Goal: Task Accomplishment & Management: Use online tool/utility

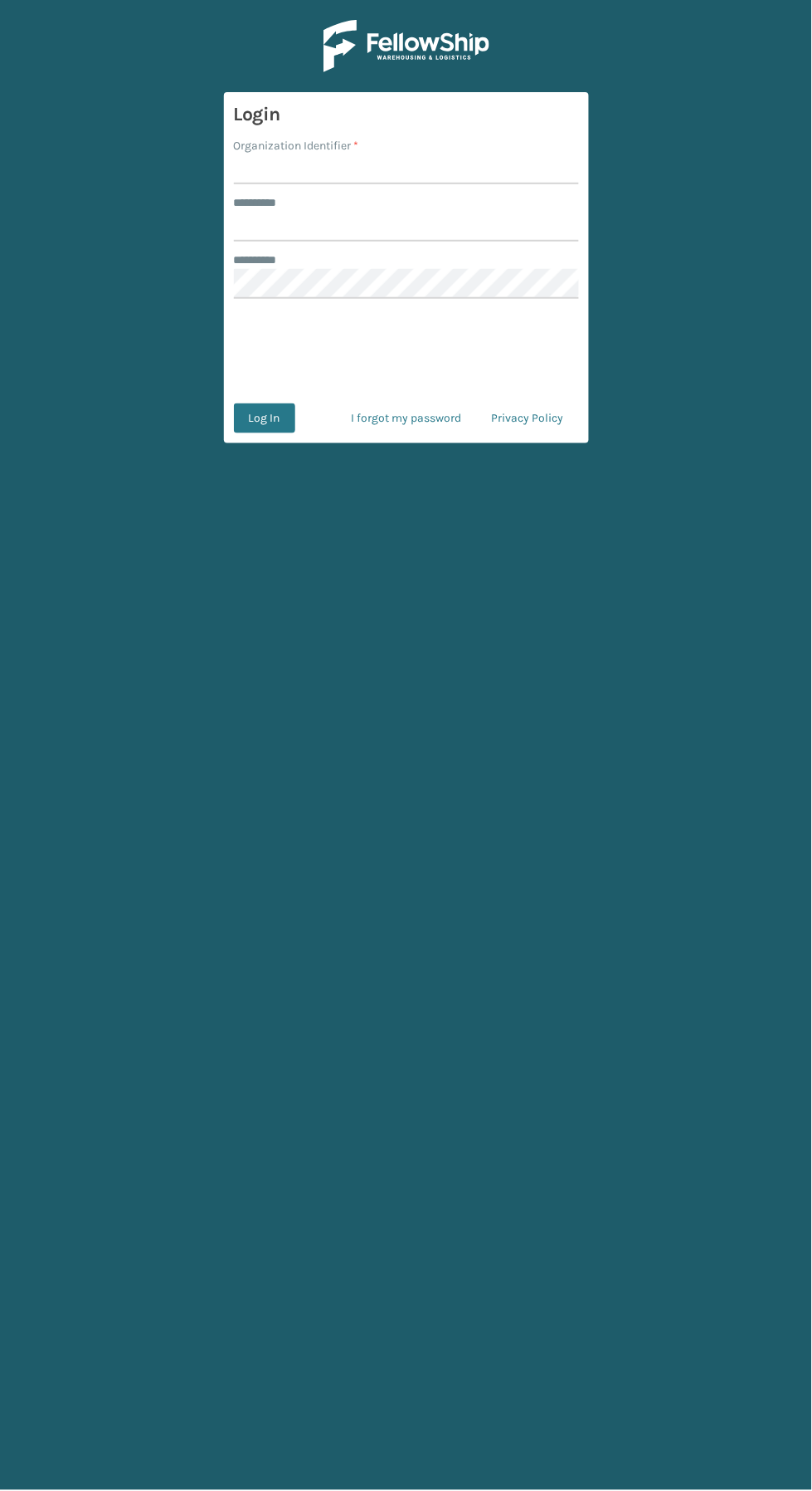
click at [289, 167] on input "Organization Identifier *" at bounding box center [406, 168] width 345 height 30
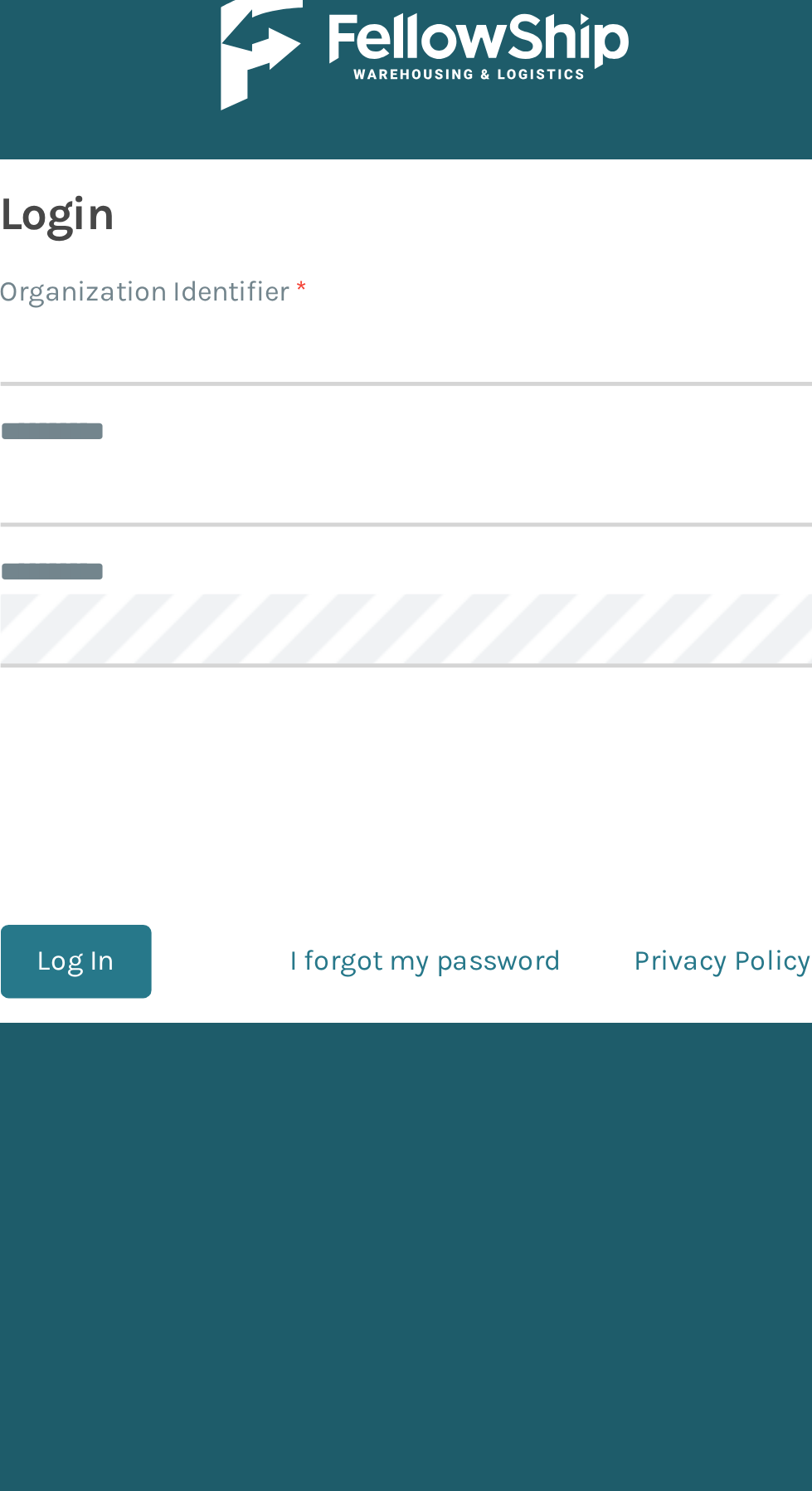
type input "SuperAdminOrganization"
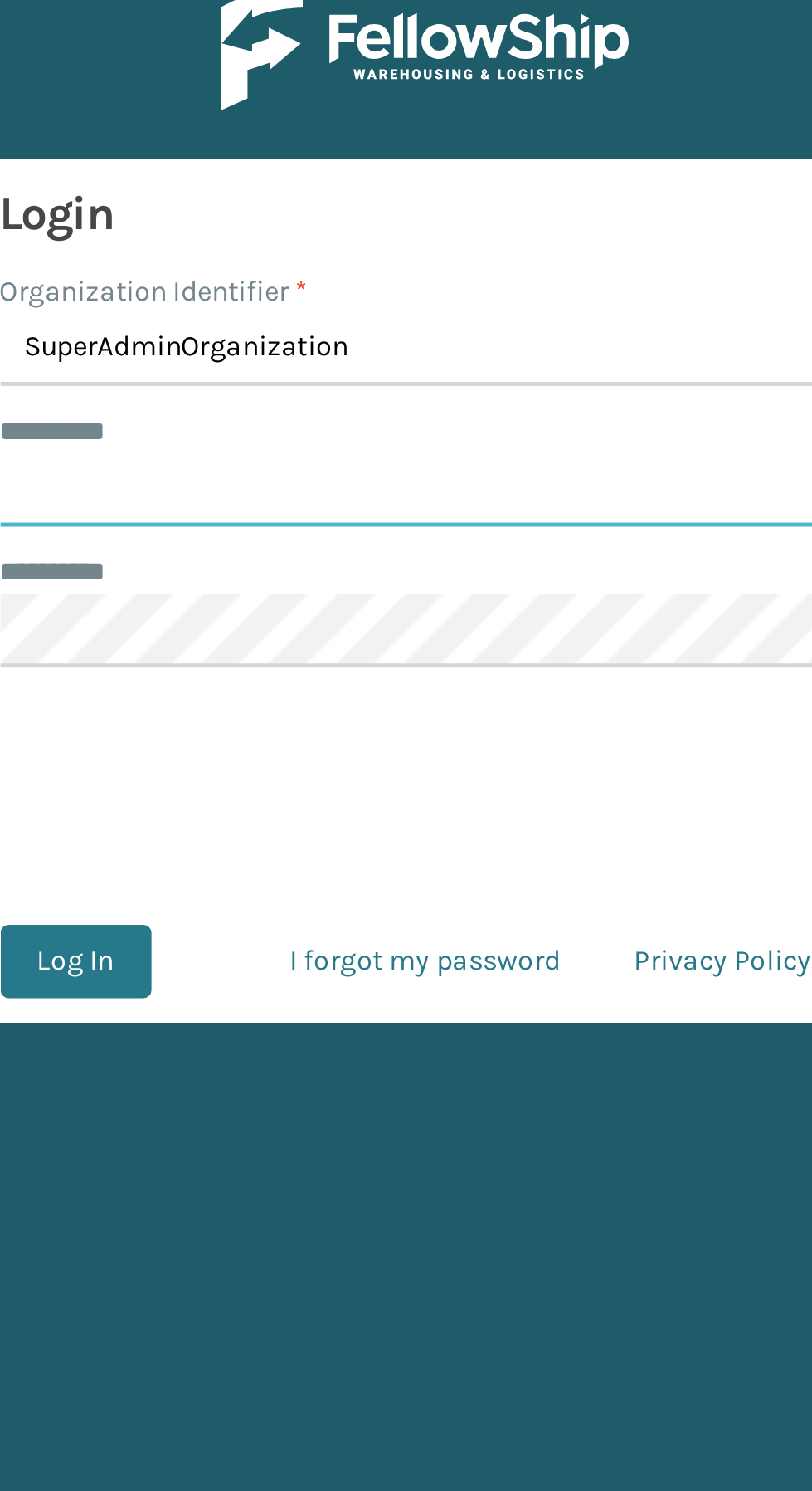
click at [262, 228] on input "******** *" at bounding box center [406, 226] width 345 height 30
type input "****"
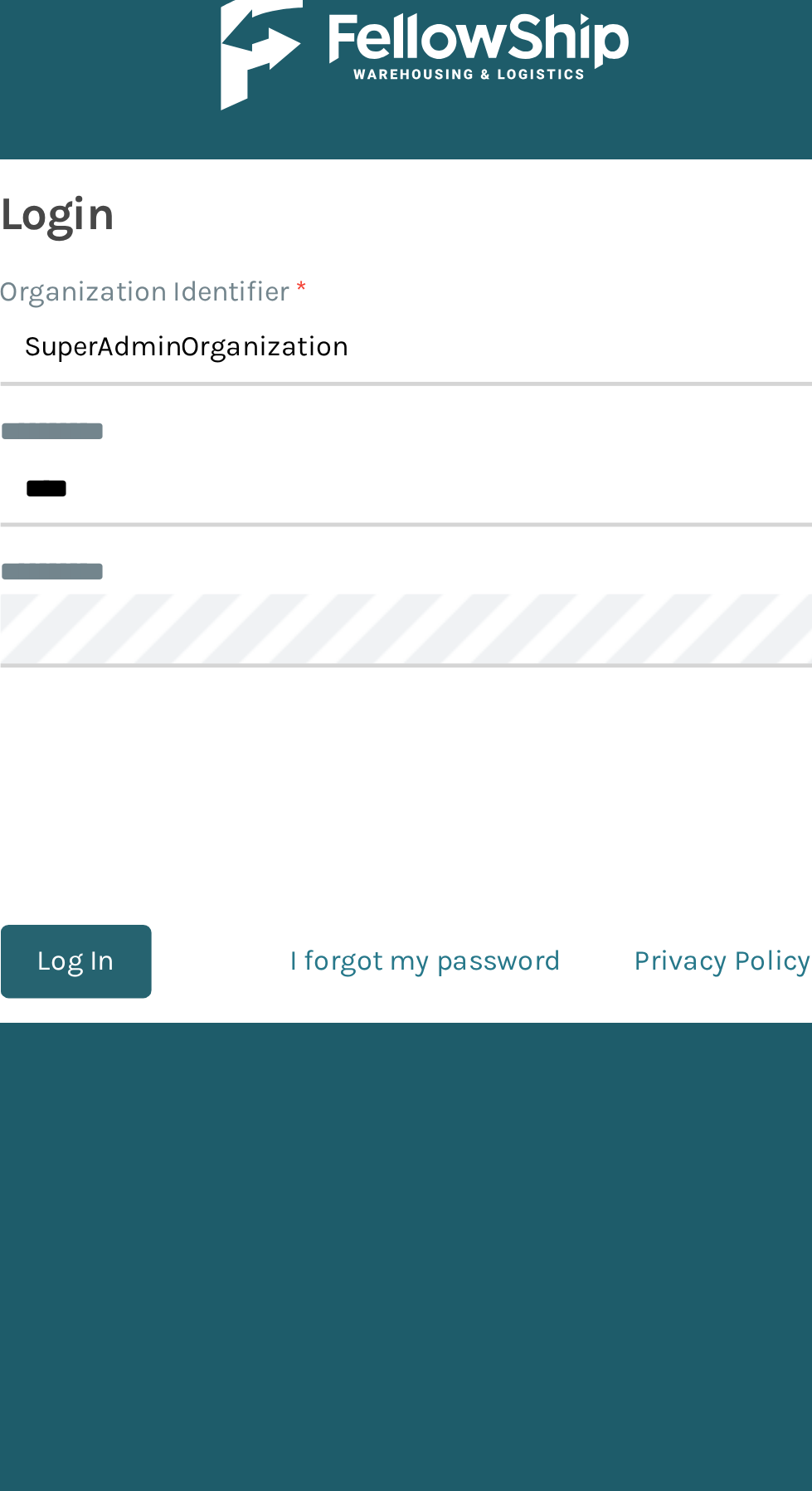
click at [272, 418] on button "Log In" at bounding box center [265, 417] width 61 height 30
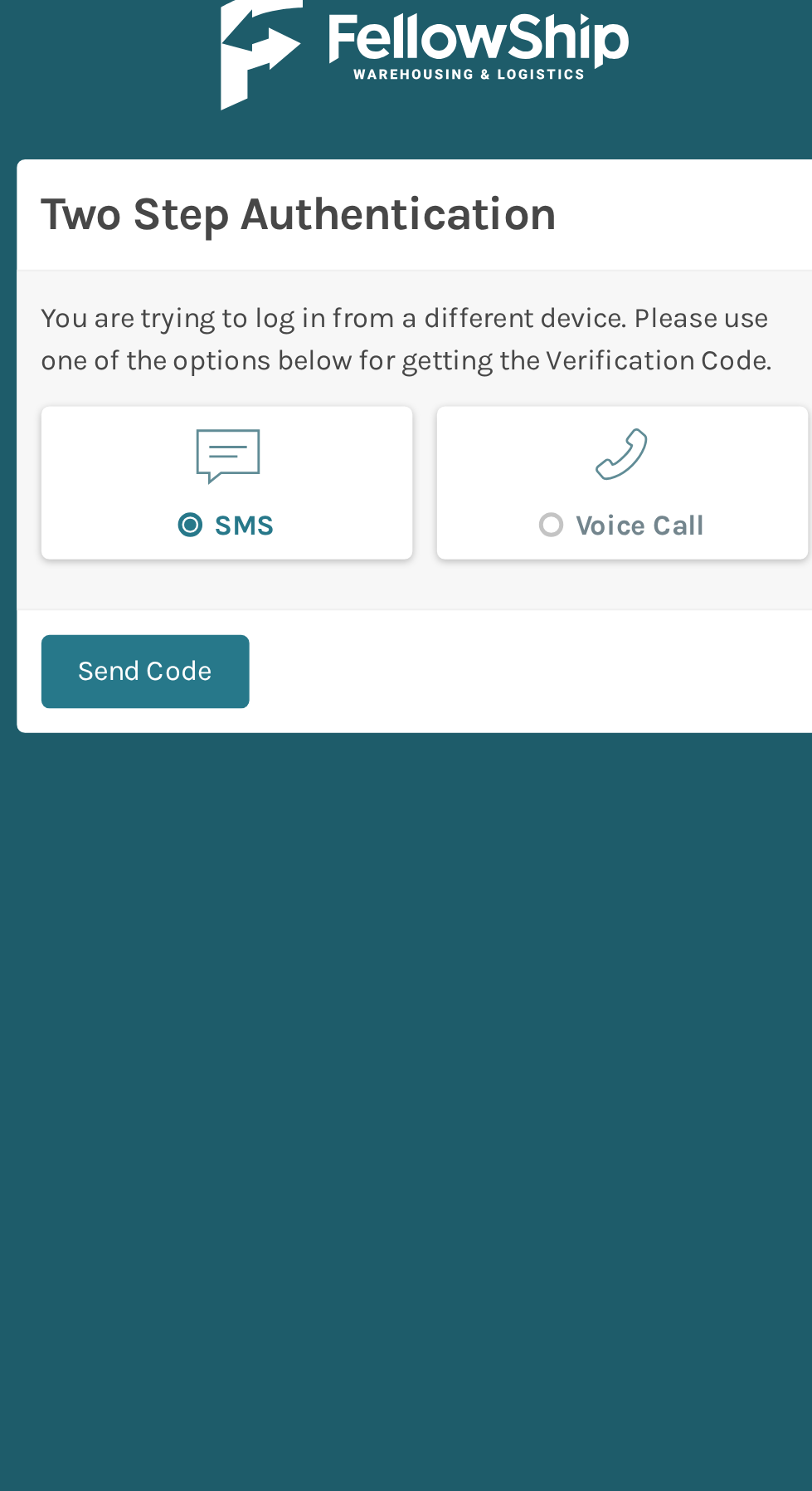
click at [278, 273] on div "You are trying to log in from a different device. Please use one of the options…" at bounding box center [406, 206] width 332 height 137
click at [280, 305] on button "Send Code" at bounding box center [293, 300] width 84 height 30
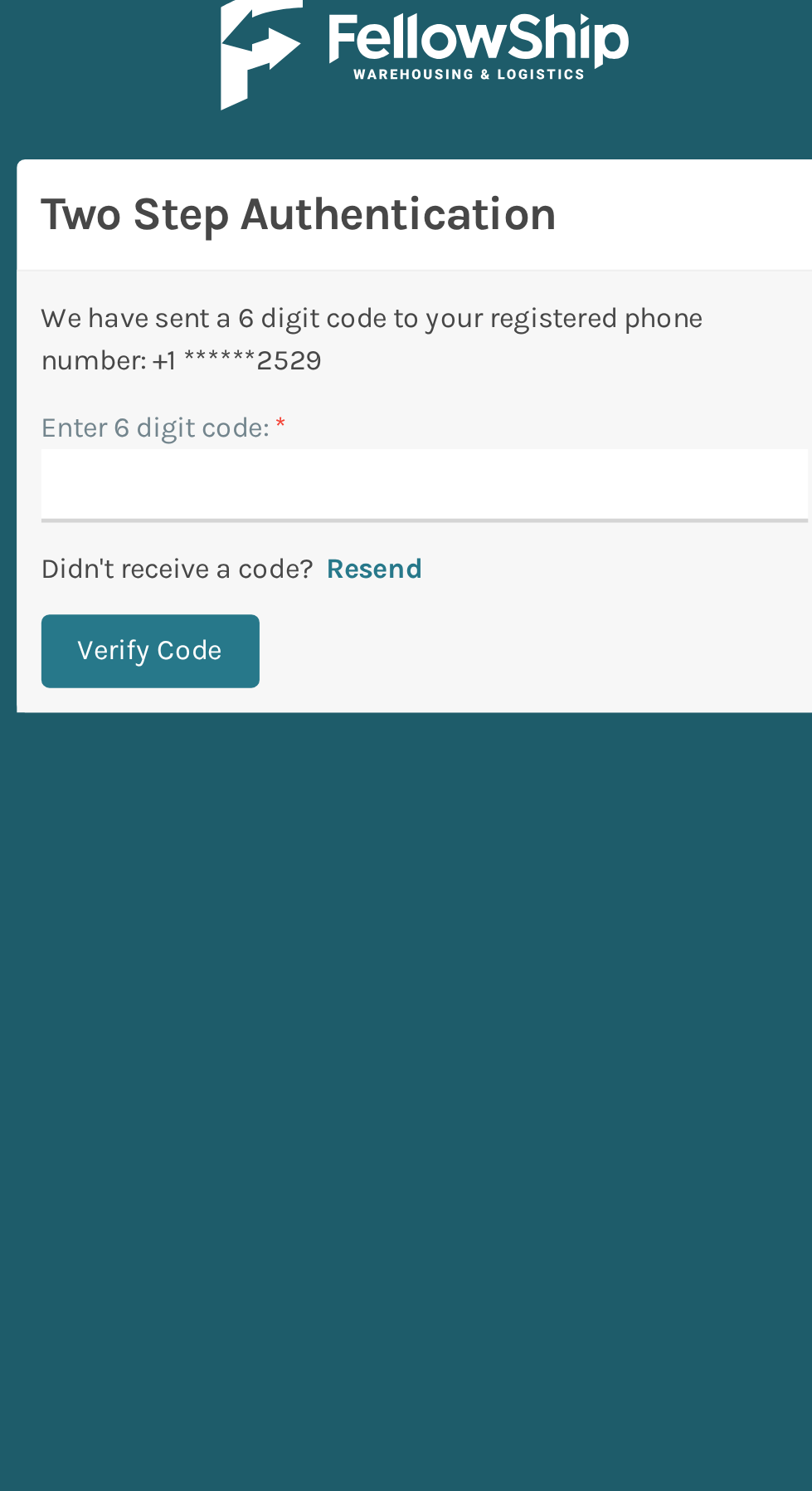
click at [288, 228] on input "Enter 6 digit code: *" at bounding box center [406, 224] width 312 height 30
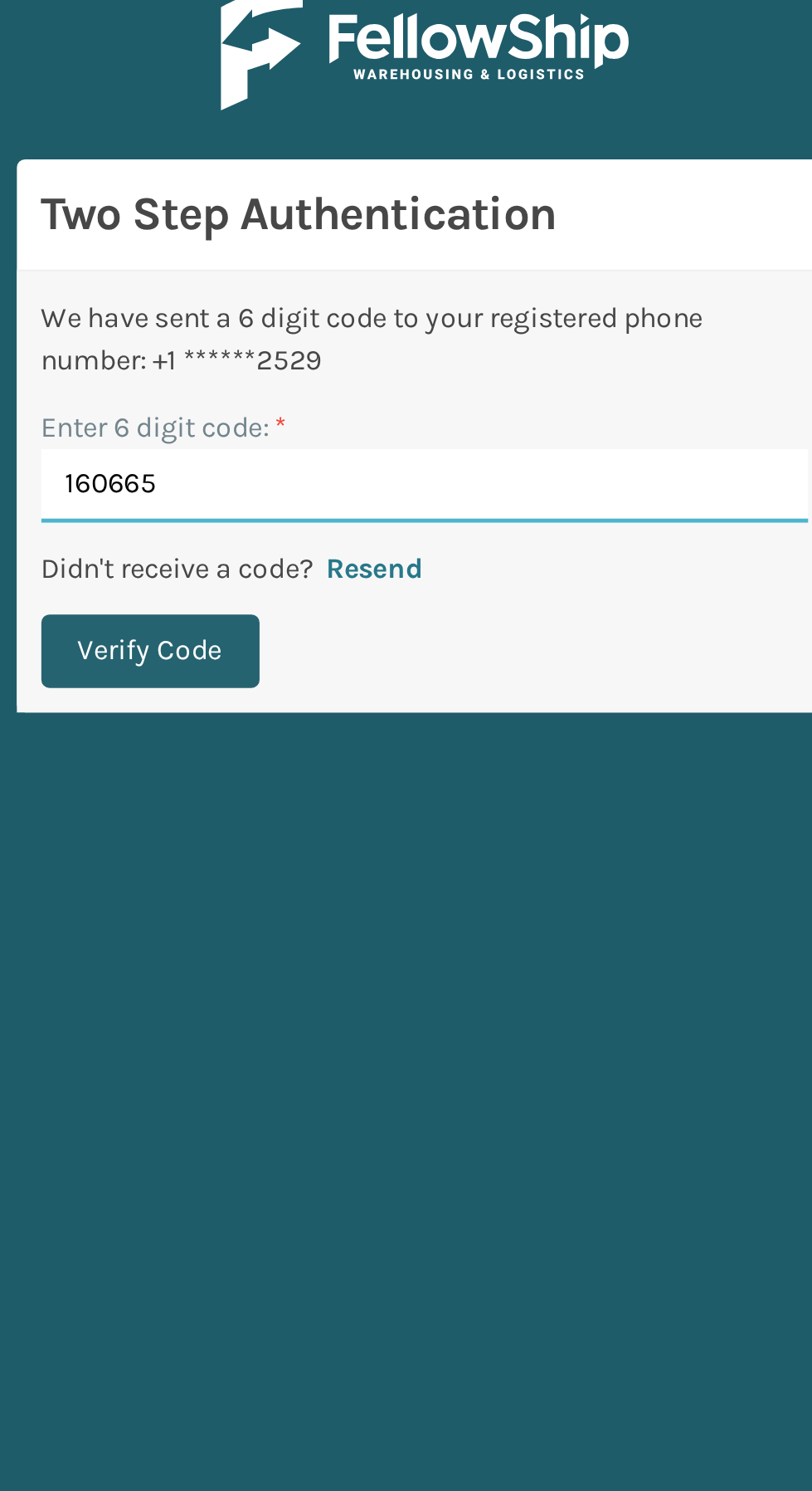
type input "160665"
click at [278, 291] on button "Verify Code" at bounding box center [295, 292] width 89 height 30
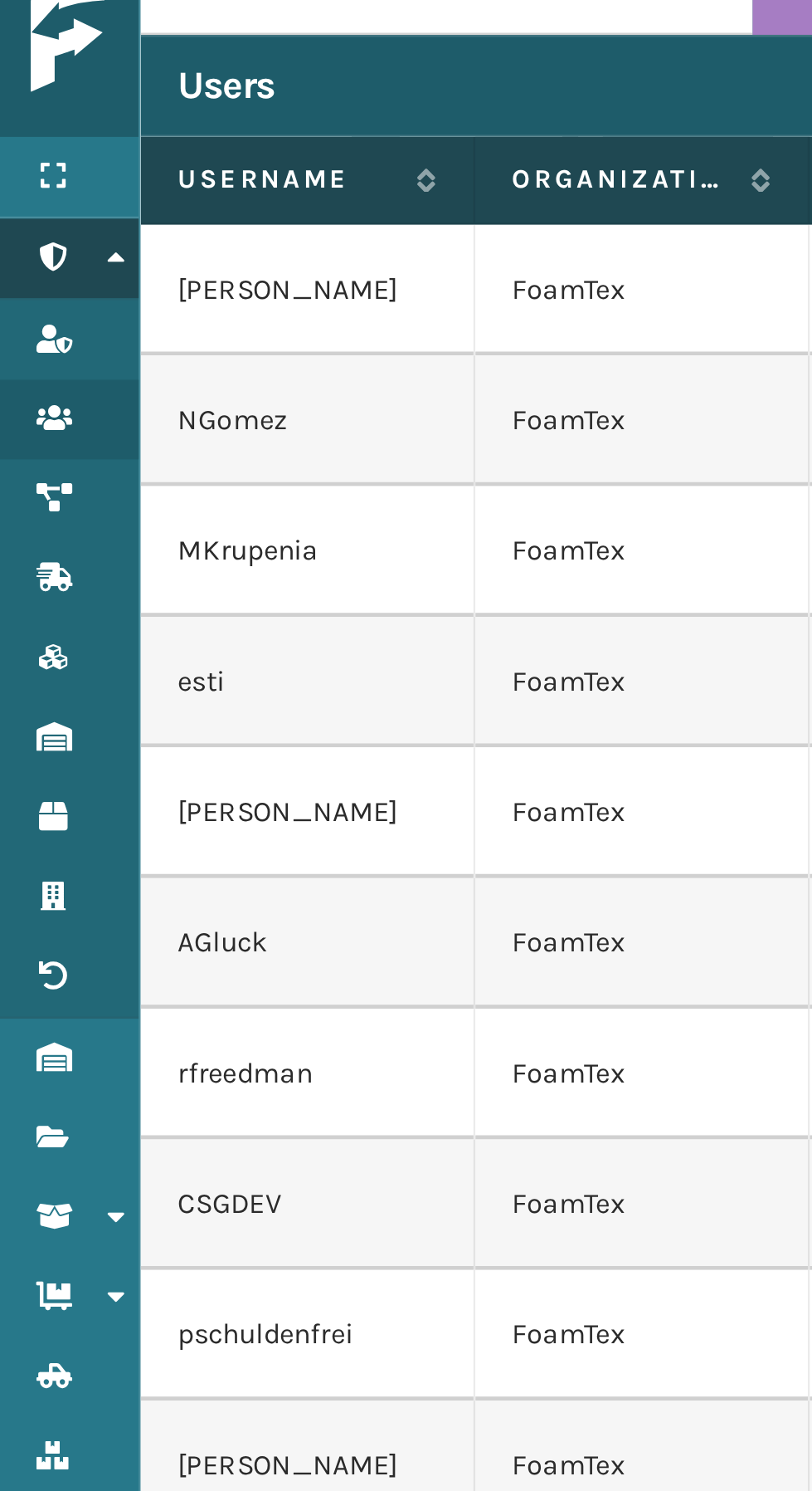
click at [41, 129] on icon at bounding box center [47, 132] width 13 height 11
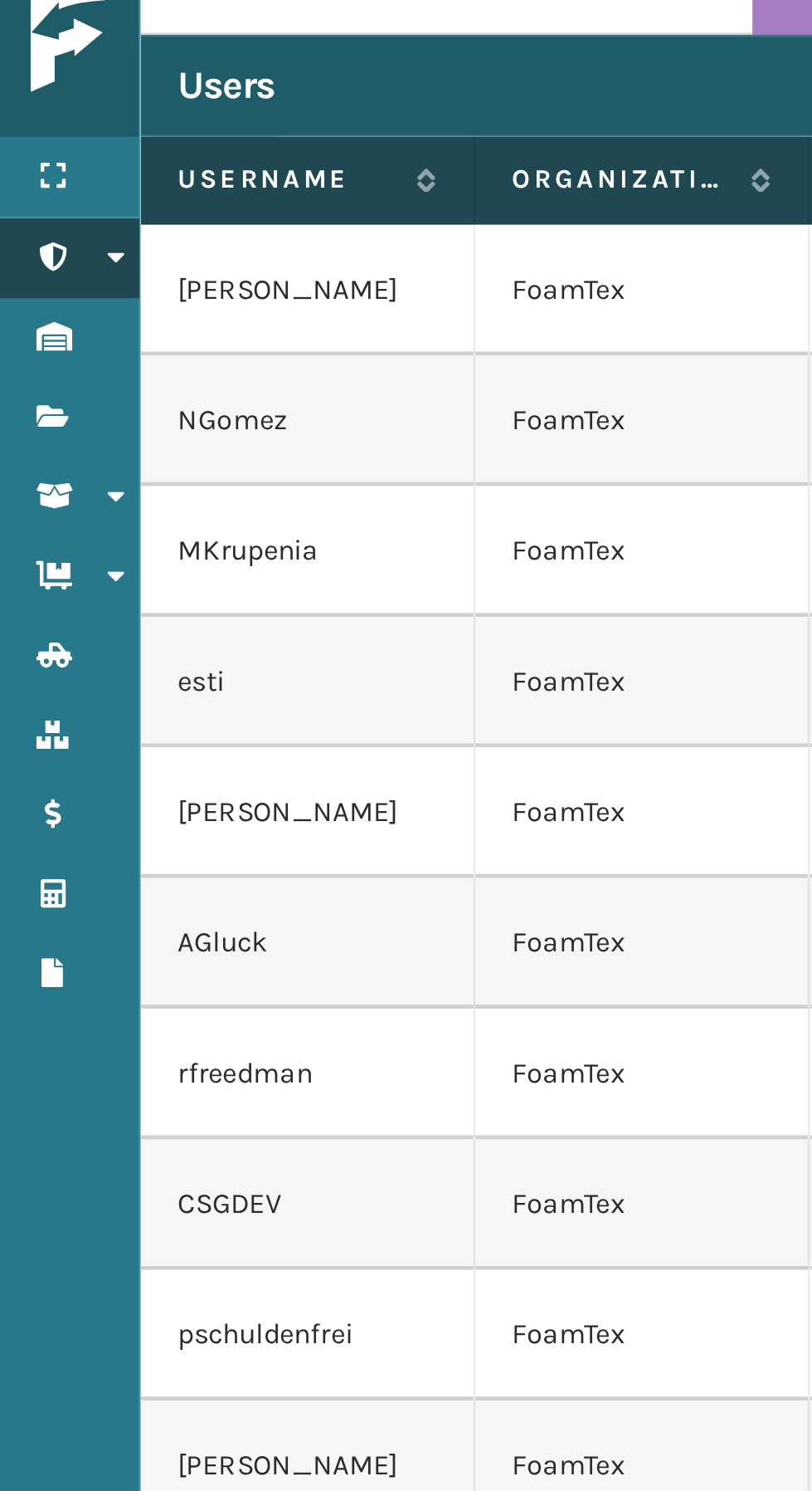
click at [25, 126] on icon at bounding box center [22, 132] width 13 height 11
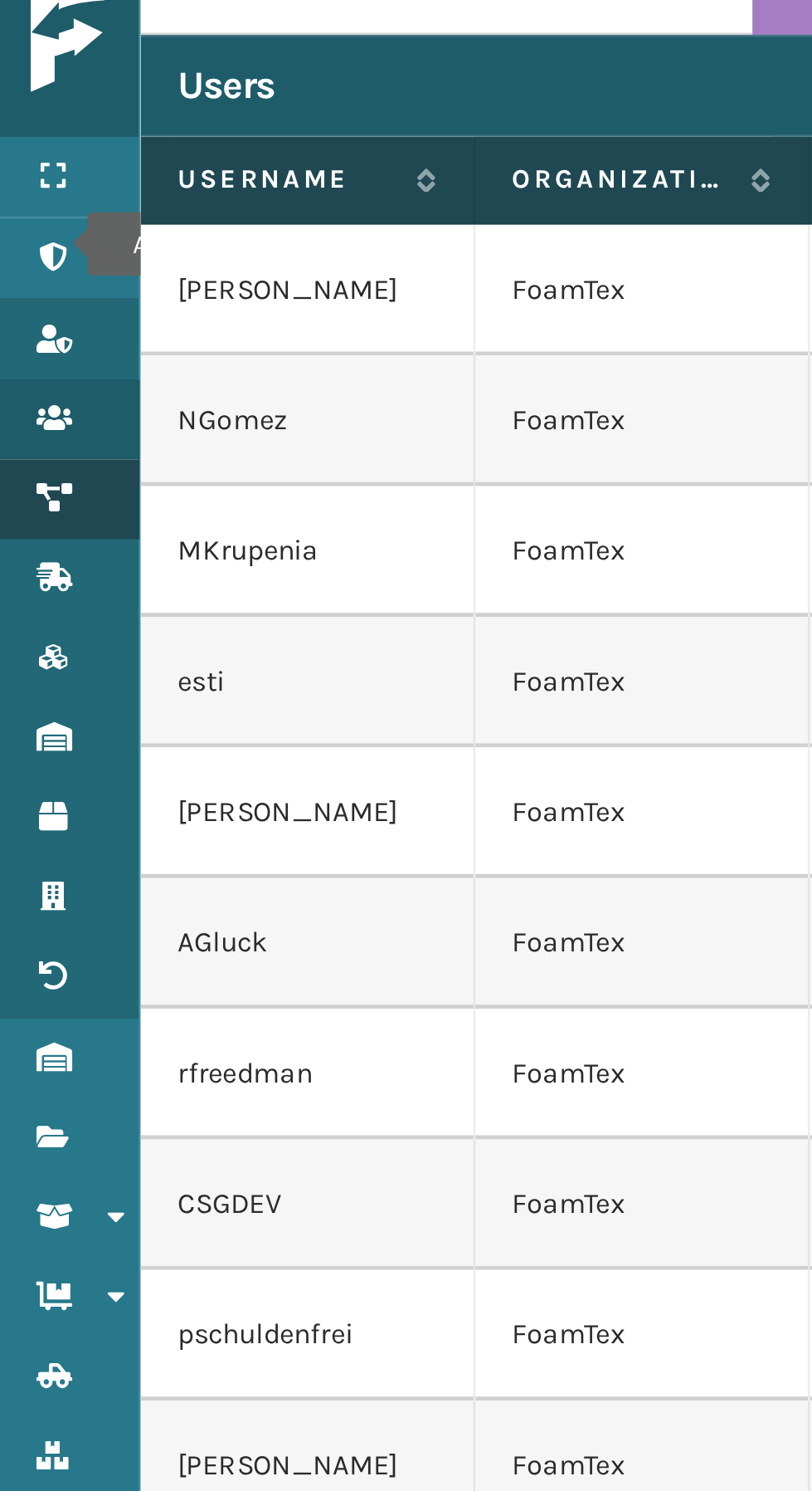
click at [26, 228] on icon at bounding box center [22, 230] width 13 height 11
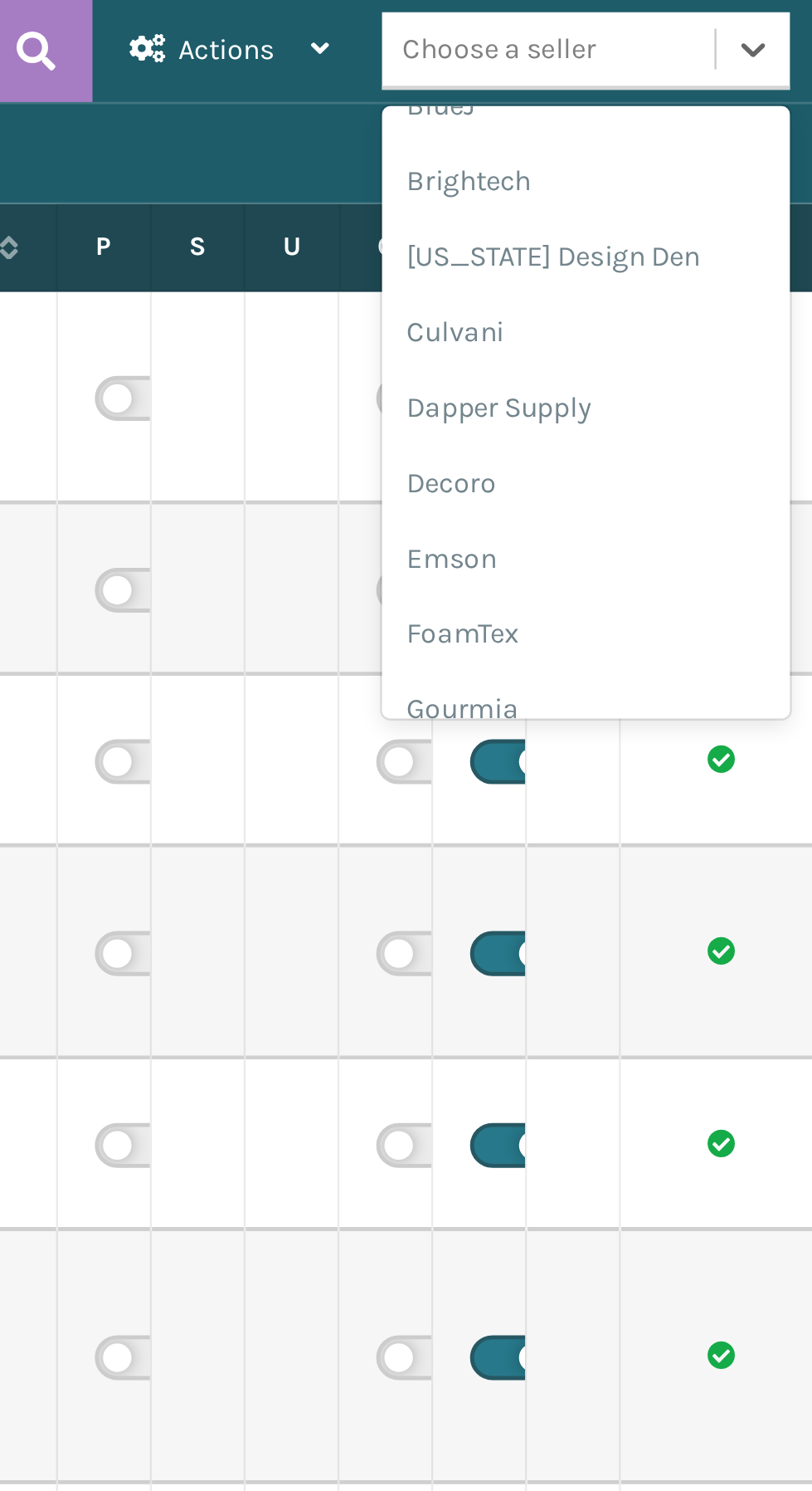
scroll to position [204, 0]
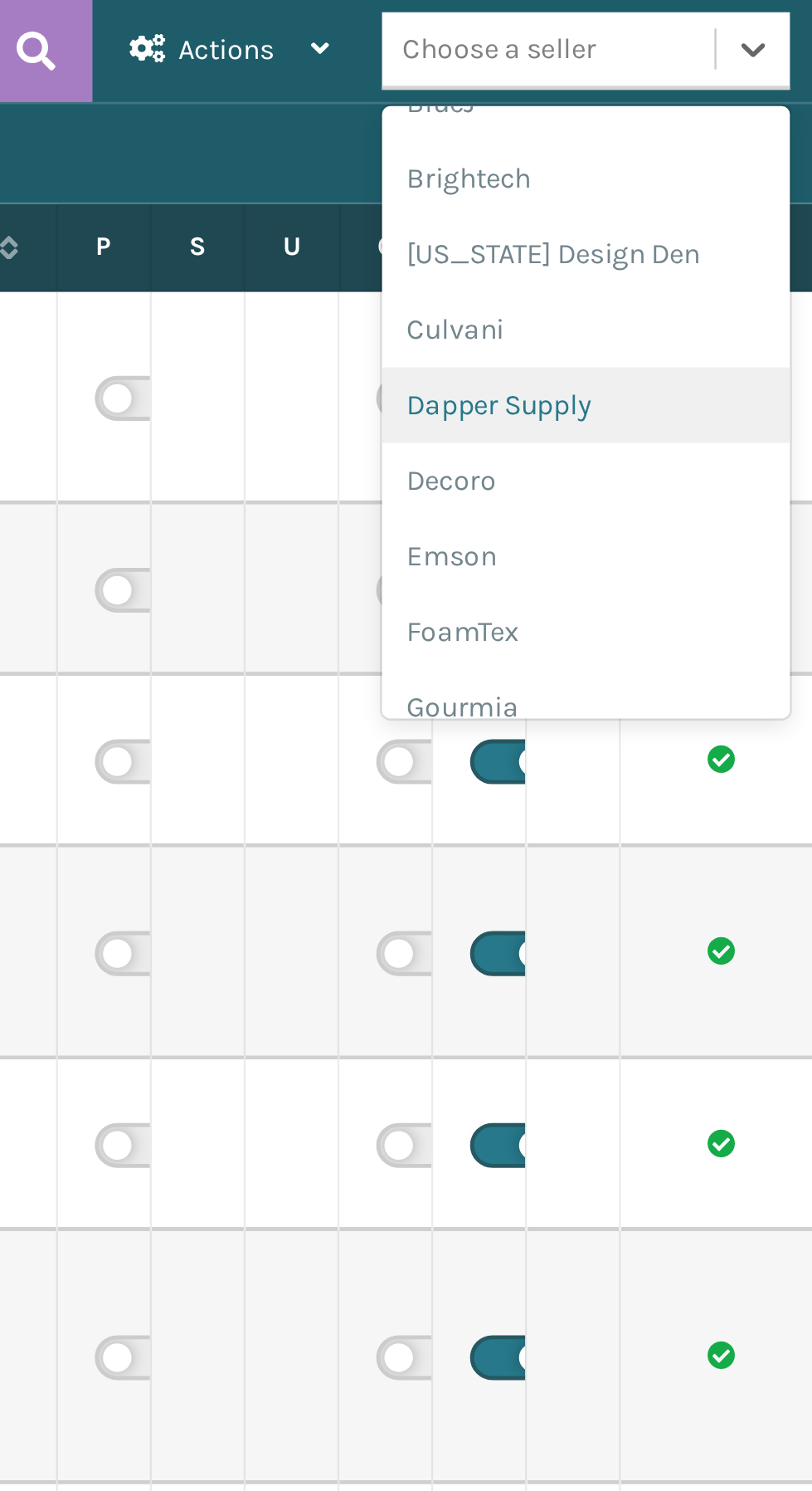
click at [504, 161] on div "Dapper Supply" at bounding box center [552, 165] width 165 height 31
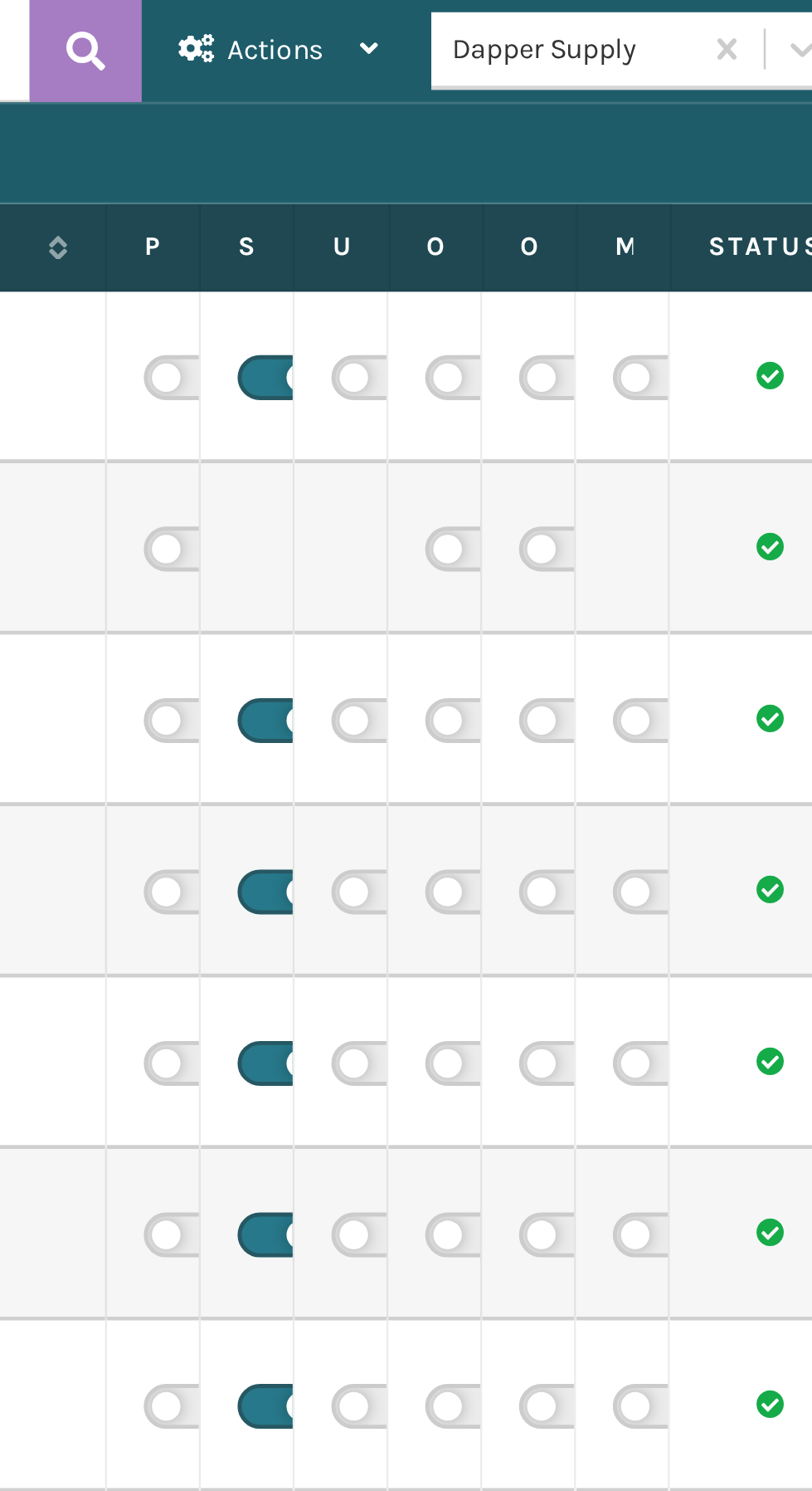
click at [436, 103] on label "Upload inventory" at bounding box center [432, 100] width 8 height 15
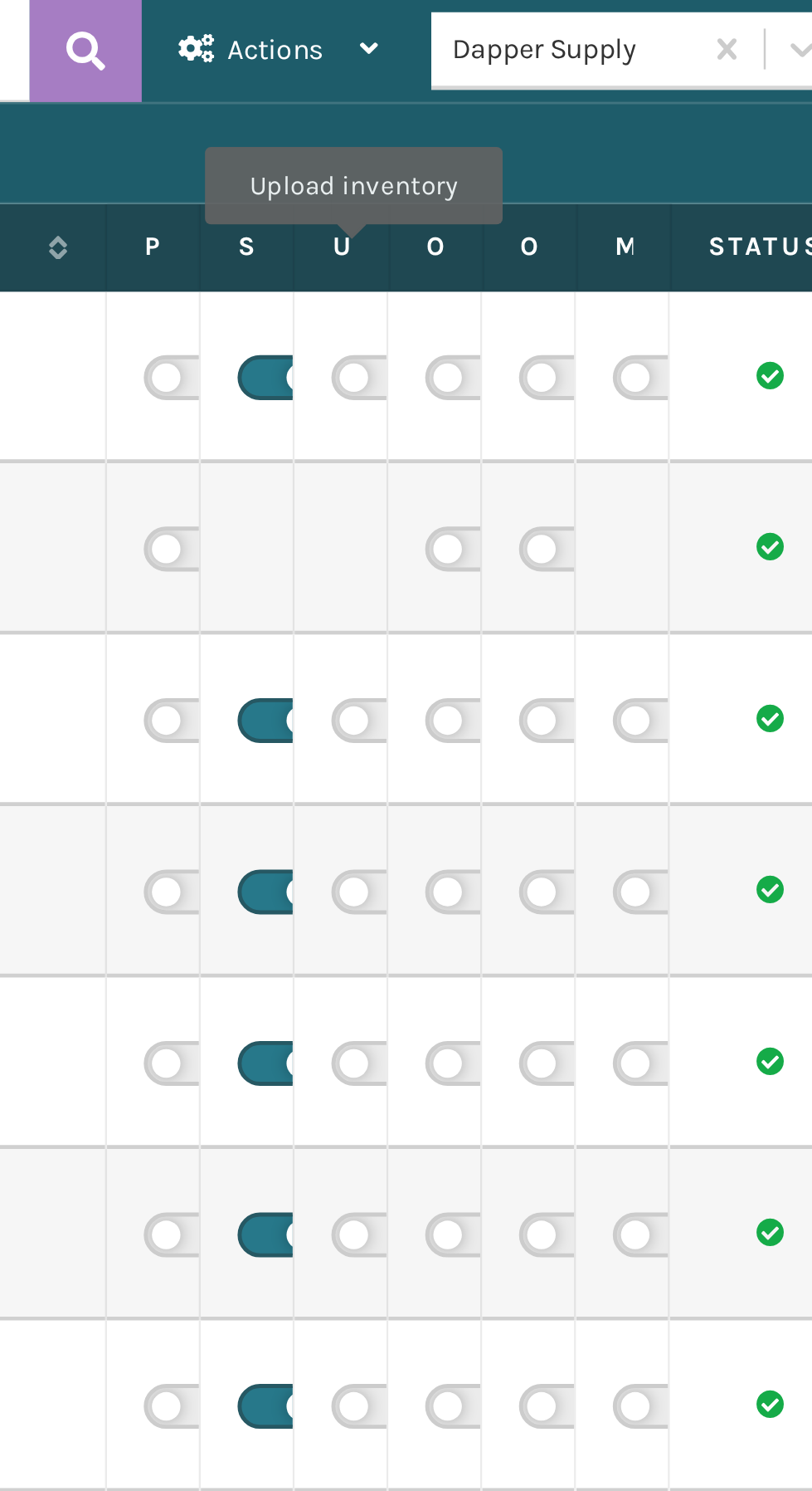
click at [438, 154] on label at bounding box center [446, 153] width 34 height 18
click at [438, 154] on input "checkbox" at bounding box center [433, 149] width 11 height 11
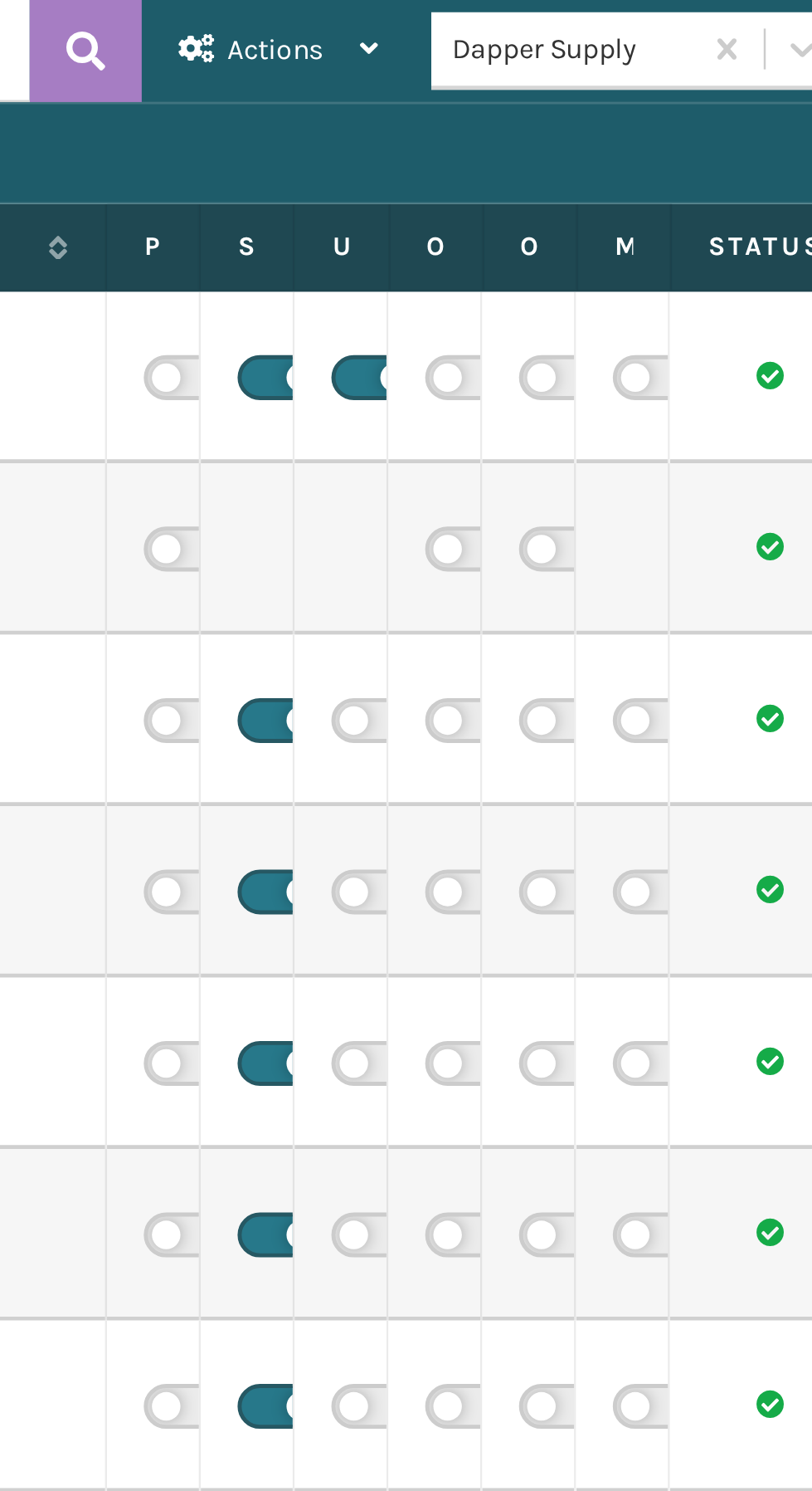
click at [446, 290] on label at bounding box center [446, 293] width 34 height 18
click at [440, 290] on input "checkbox" at bounding box center [433, 289] width 11 height 11
click at [437, 359] on label at bounding box center [446, 362] width 34 height 18
click at [437, 359] on input "checkbox" at bounding box center [433, 358] width 11 height 11
click at [435, 427] on label at bounding box center [446, 432] width 34 height 18
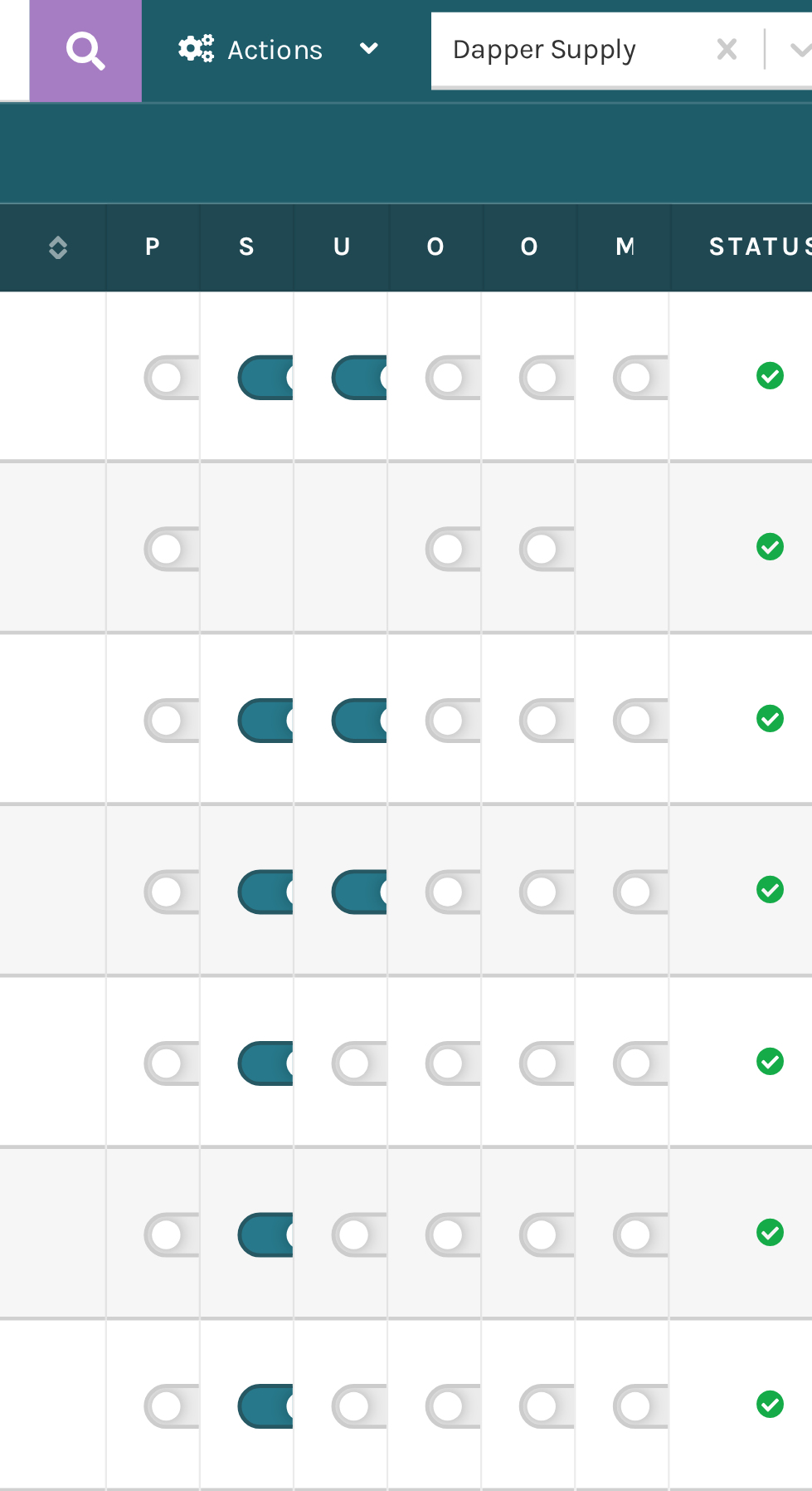
click at [435, 427] on input "checkbox" at bounding box center [433, 428] width 11 height 11
click at [440, 498] on label at bounding box center [446, 501] width 34 height 18
click at [440, 498] on input "checkbox" at bounding box center [433, 498] width 11 height 11
click at [438, 570] on label at bounding box center [446, 571] width 34 height 18
click at [438, 570] on input "checkbox" at bounding box center [433, 567] width 11 height 11
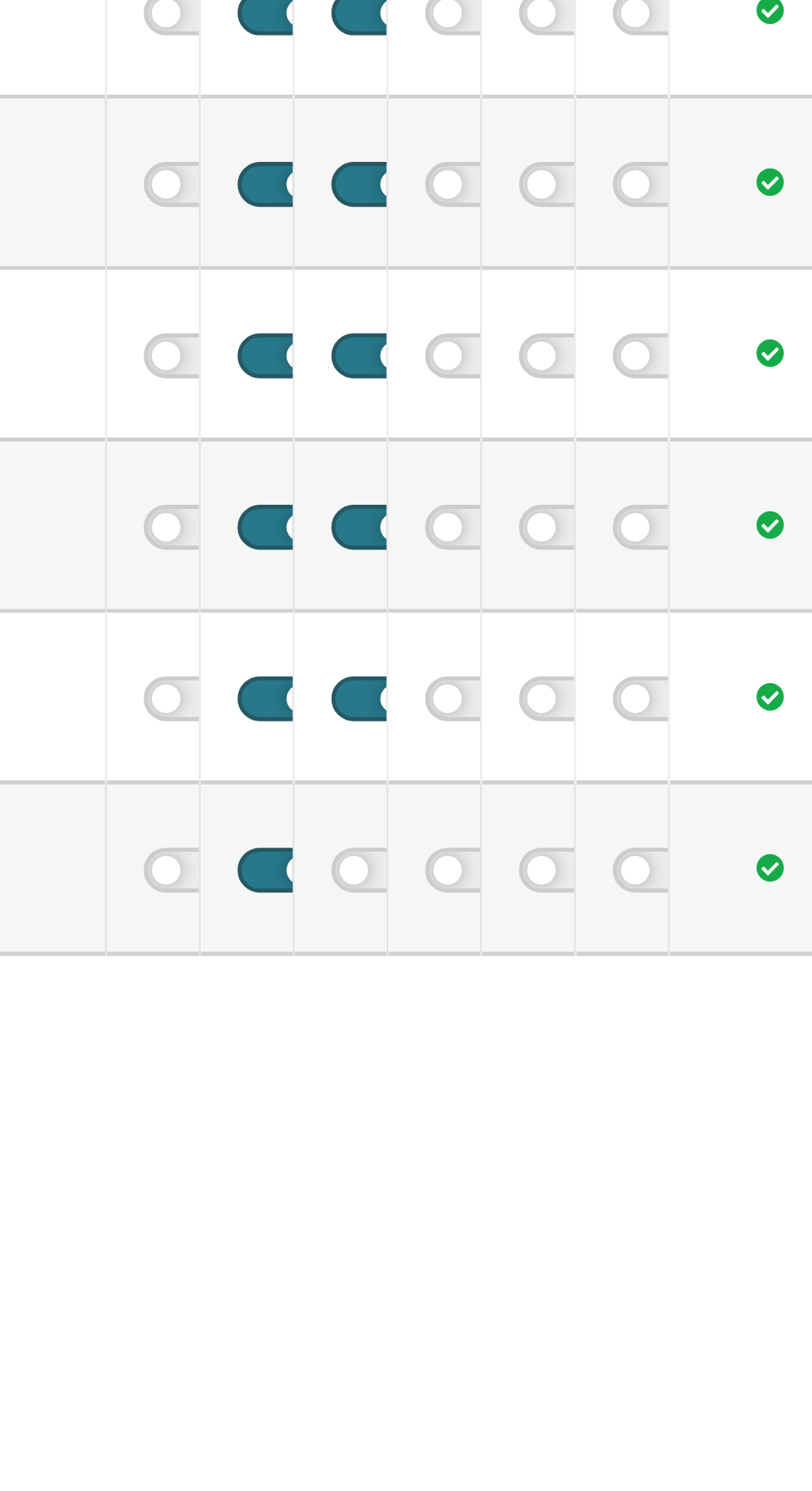
click at [446, 635] on label at bounding box center [446, 641] width 34 height 18
click at [440, 635] on input "checkbox" at bounding box center [433, 637] width 11 height 11
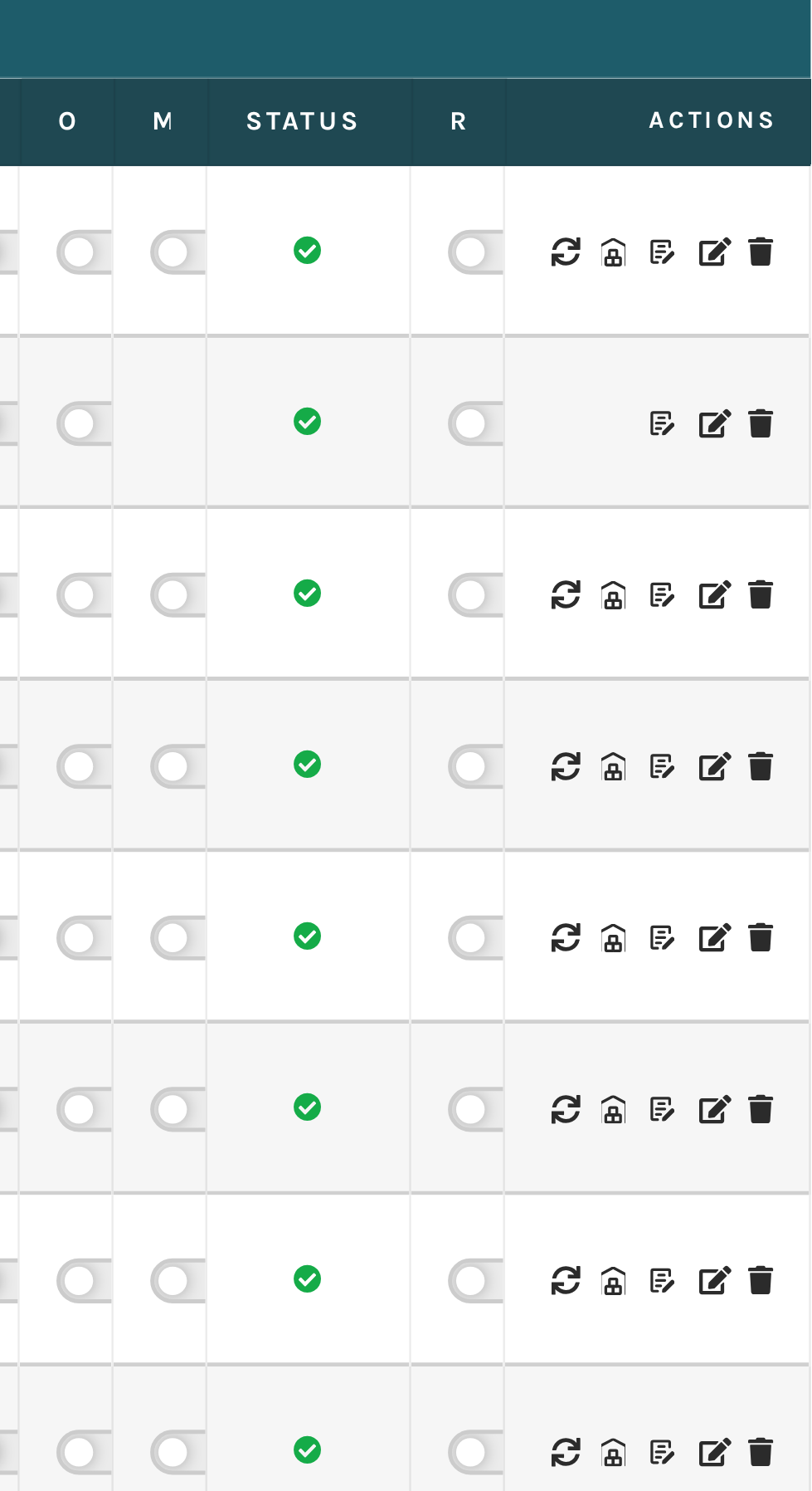
click at [709, 153] on icon at bounding box center [712, 153] width 10 height 11
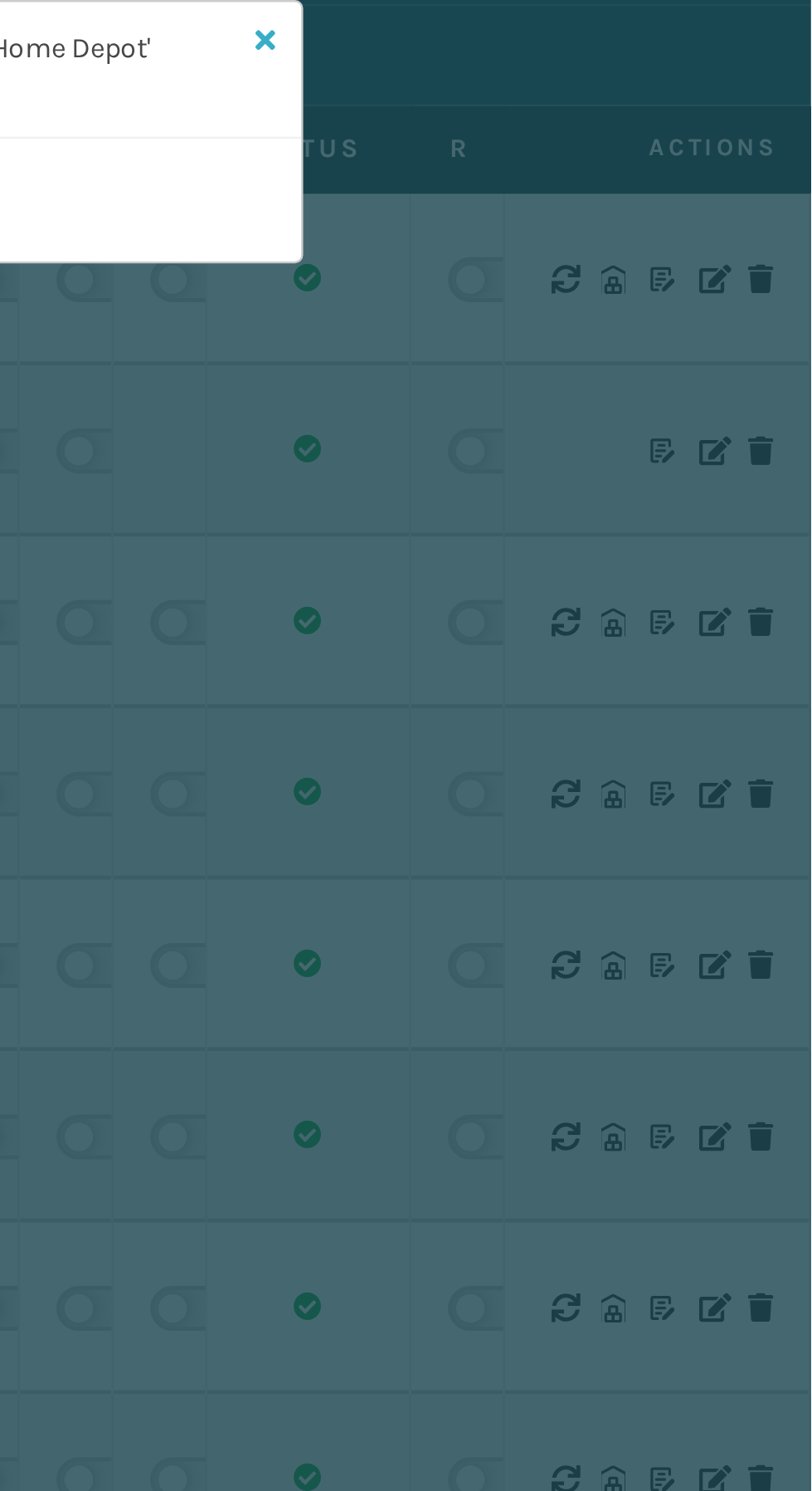
click at [590, 57] on icon at bounding box center [590, 56] width 9 height 11
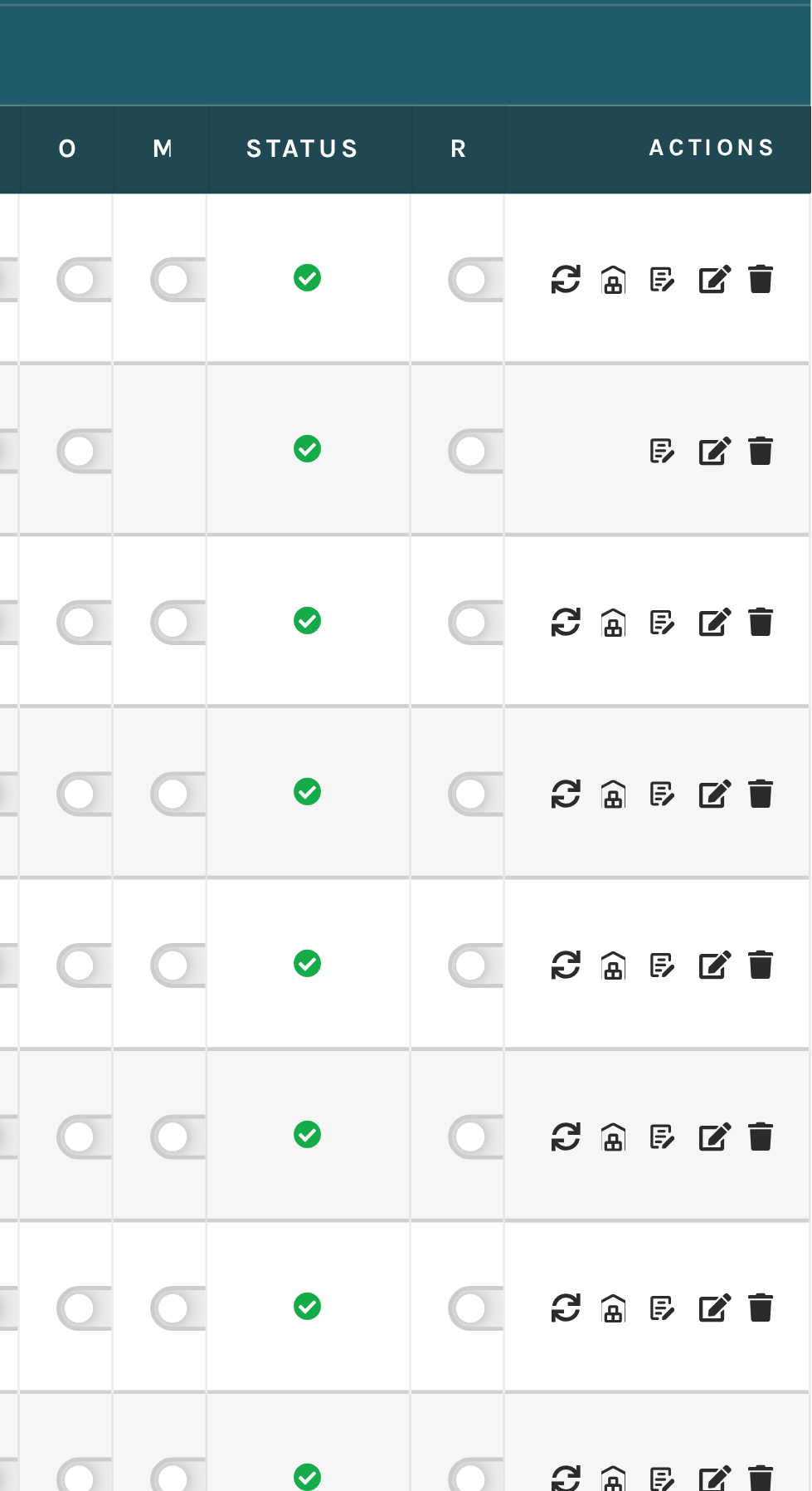
click at [773, 148] on icon at bounding box center [771, 153] width 10 height 11
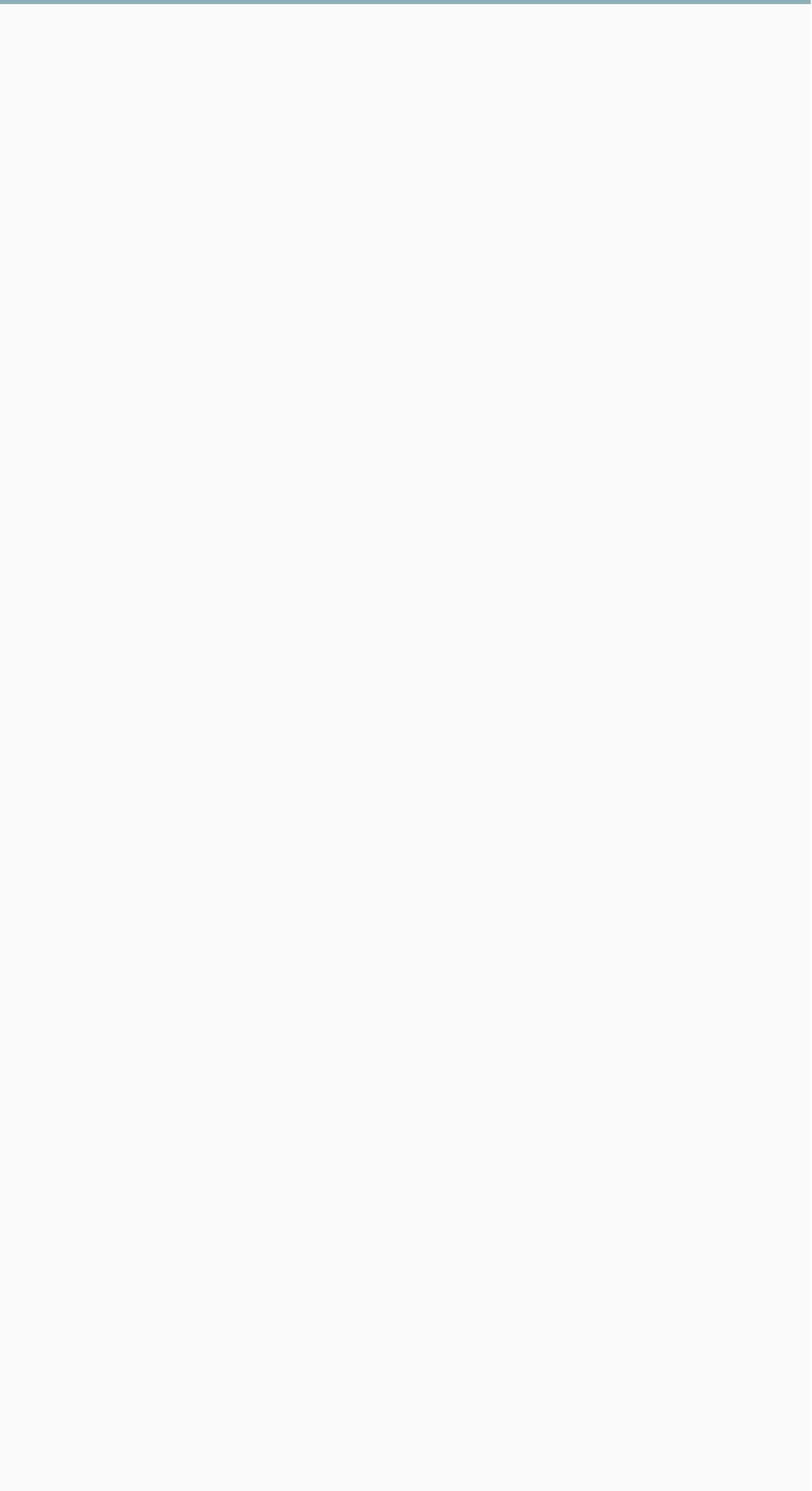
select select "pm"
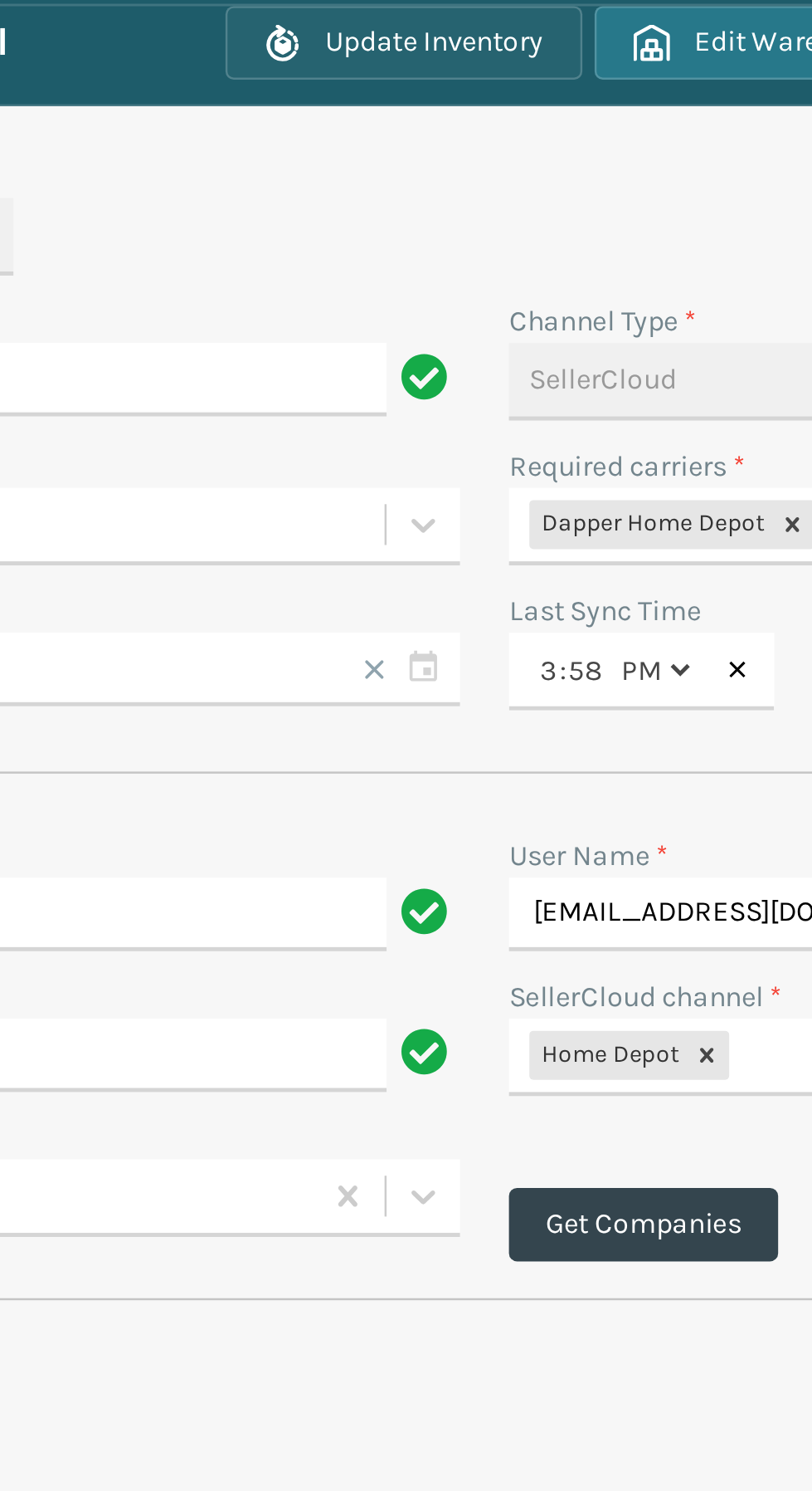
click at [368, 57] on button "Update Inventory" at bounding box center [402, 56] width 145 height 30
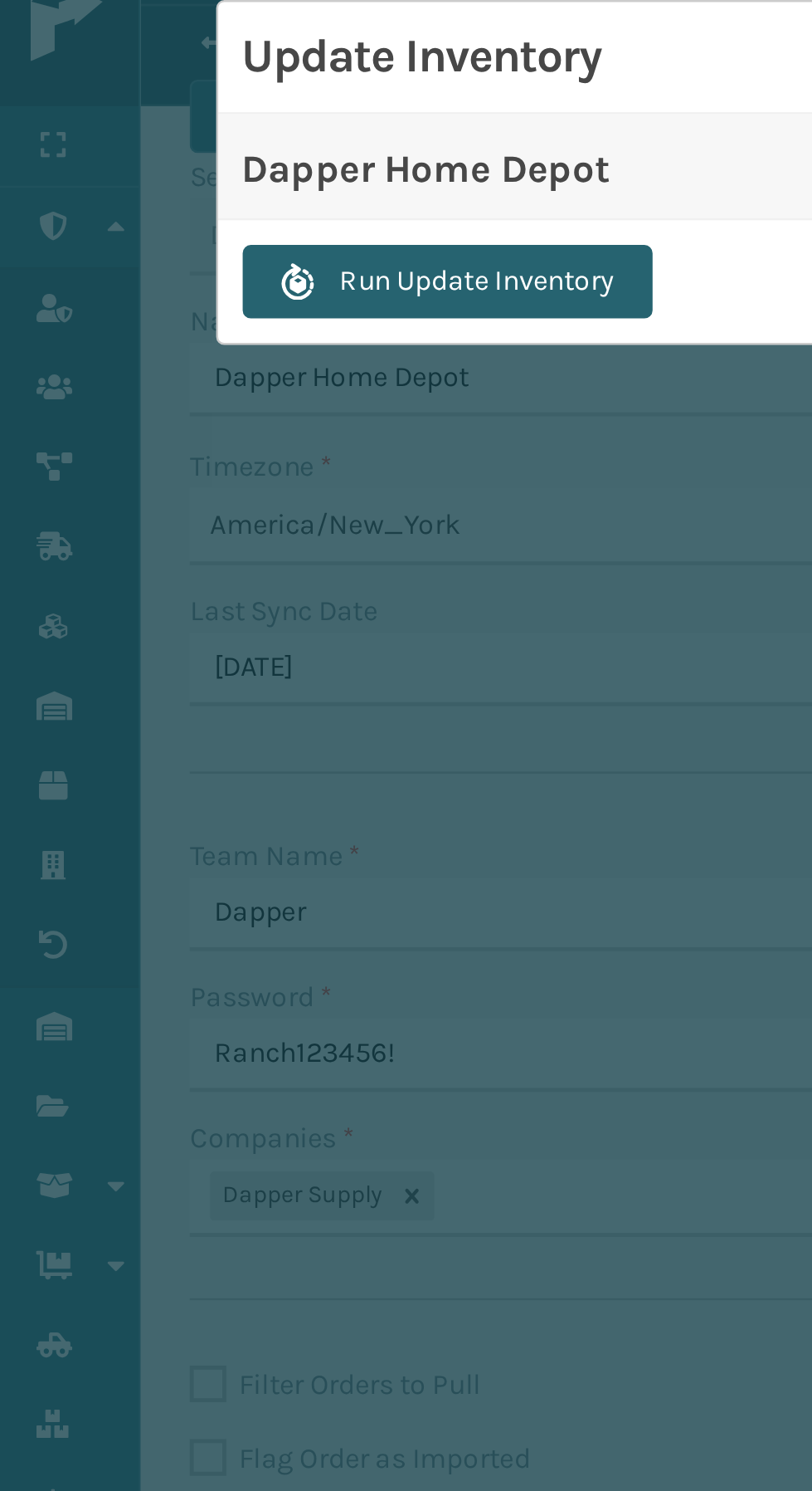
click at [155, 151] on button "Run Update Inventory" at bounding box center [182, 154] width 166 height 30
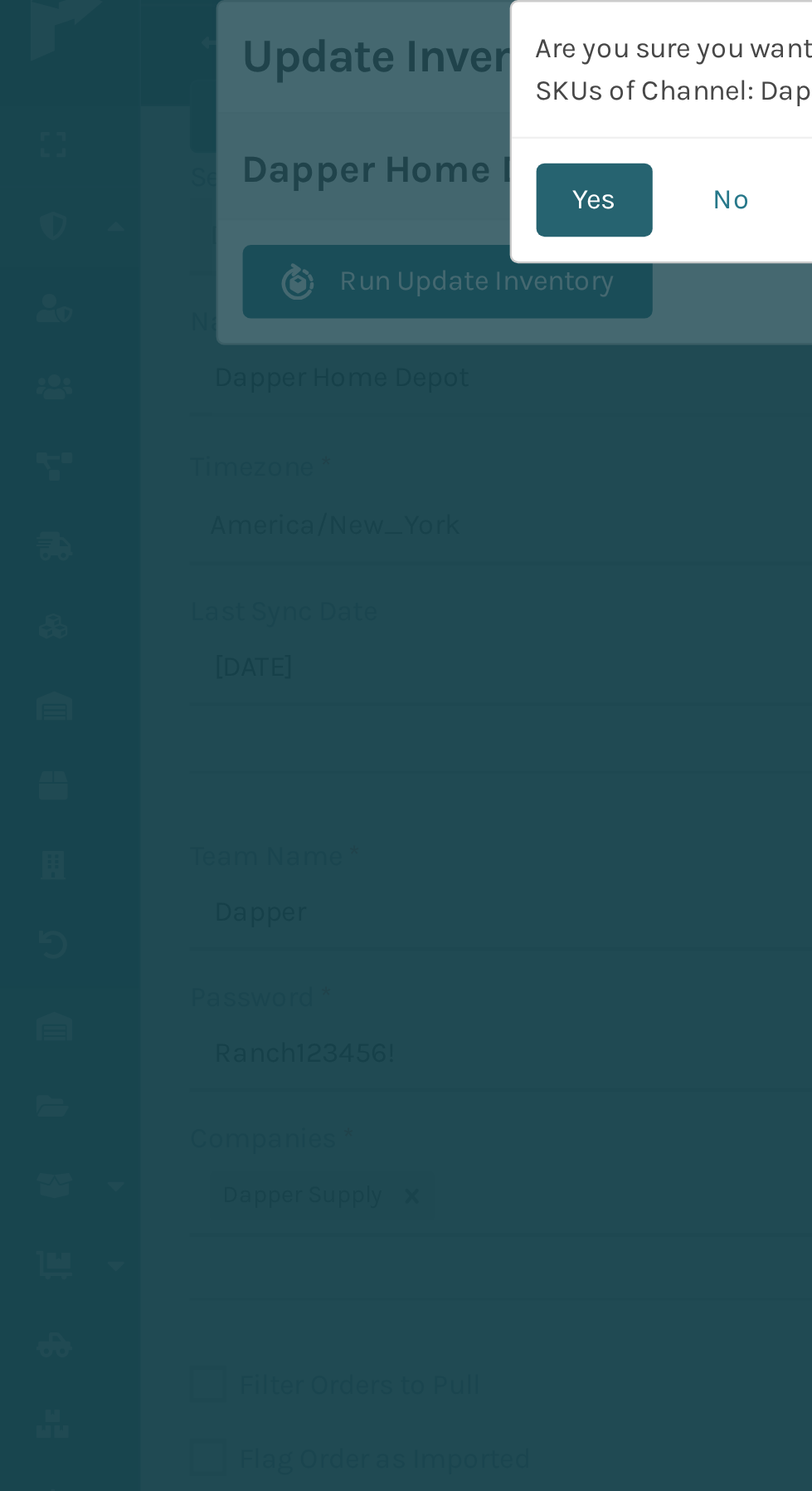
click at [226, 121] on button "Yes" at bounding box center [241, 121] width 47 height 30
